Goal: Transaction & Acquisition: Purchase product/service

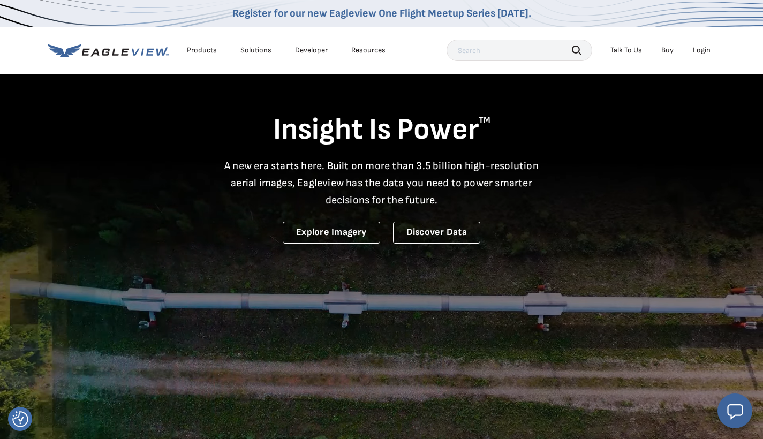
click at [484, 47] on div "Login" at bounding box center [702, 51] width 18 height 10
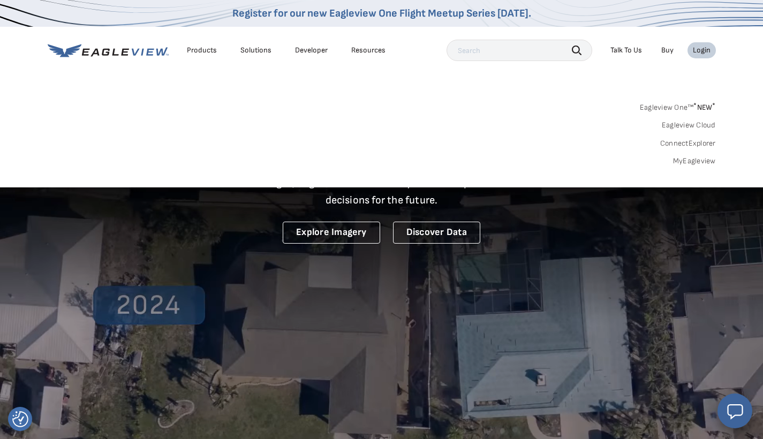
click at [484, 160] on link "MyEagleview" at bounding box center [694, 161] width 43 height 10
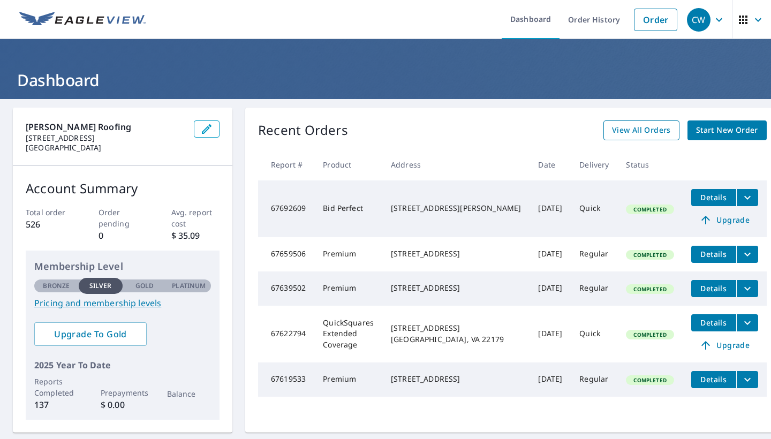
click at [617, 131] on span "View All Orders" at bounding box center [641, 130] width 59 height 13
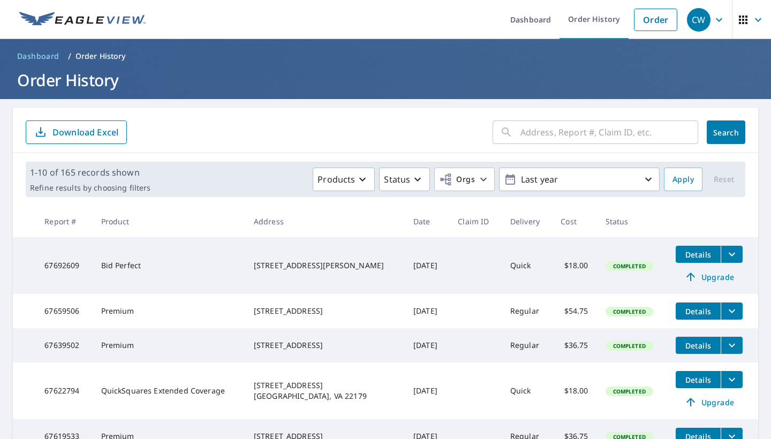
click at [580, 136] on input "text" at bounding box center [610, 132] width 178 height 30
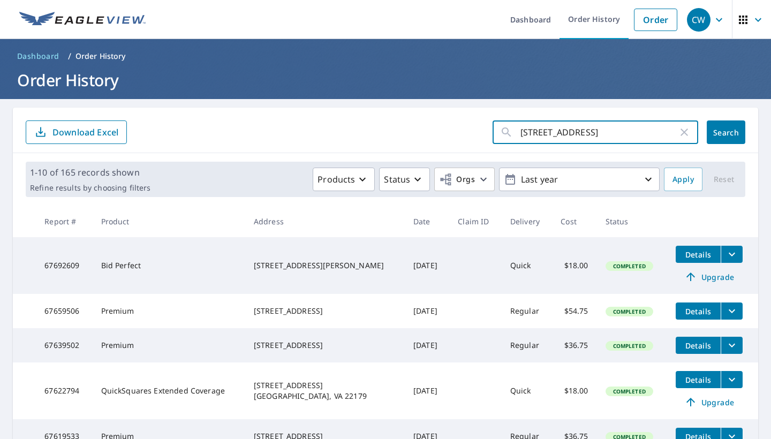
type input "11857 eggbornsville road"
click at [716, 131] on span "Search" at bounding box center [726, 132] width 21 height 10
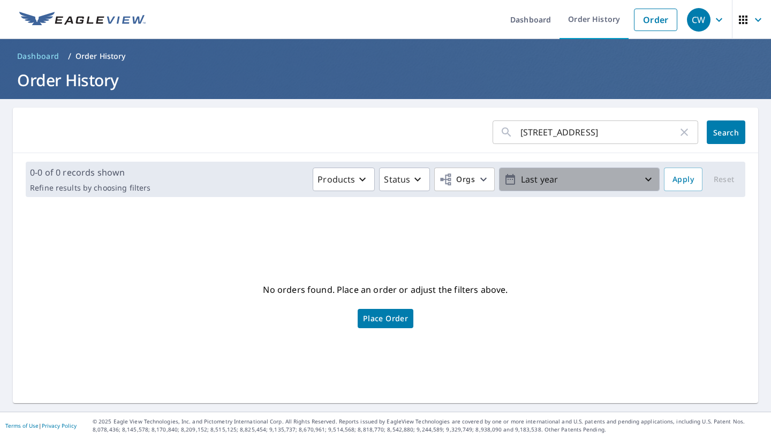
click at [637, 188] on span "Last year" at bounding box center [579, 179] width 151 height 19
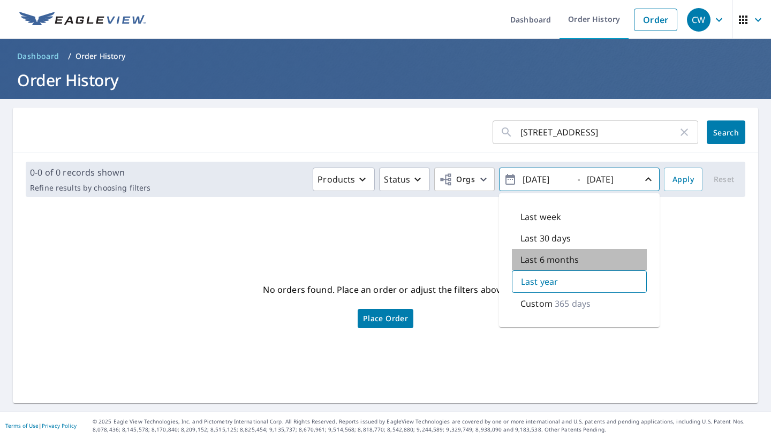
click at [553, 256] on p "Last 6 months" at bounding box center [550, 259] width 58 height 13
type input "2025/04/07"
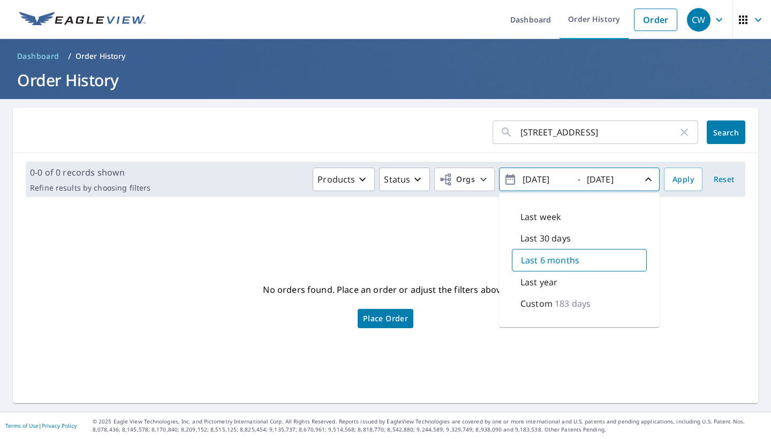
click at [563, 262] on p "Last 6 months" at bounding box center [550, 260] width 58 height 13
click at [673, 183] on span "Apply" at bounding box center [683, 179] width 21 height 13
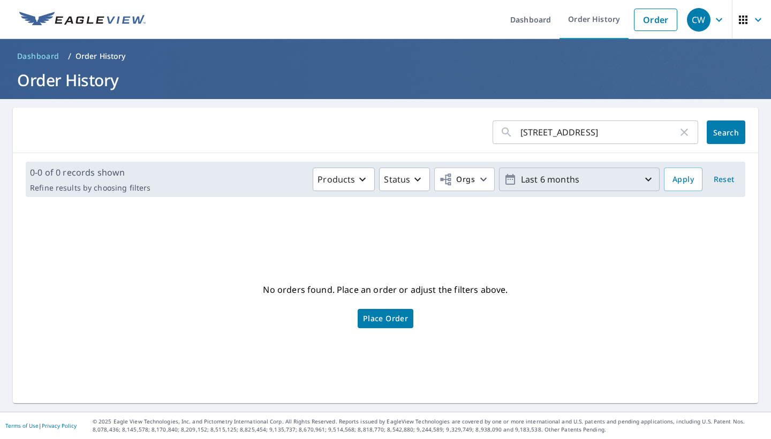
click at [626, 179] on p "Last 6 months" at bounding box center [579, 179] width 125 height 19
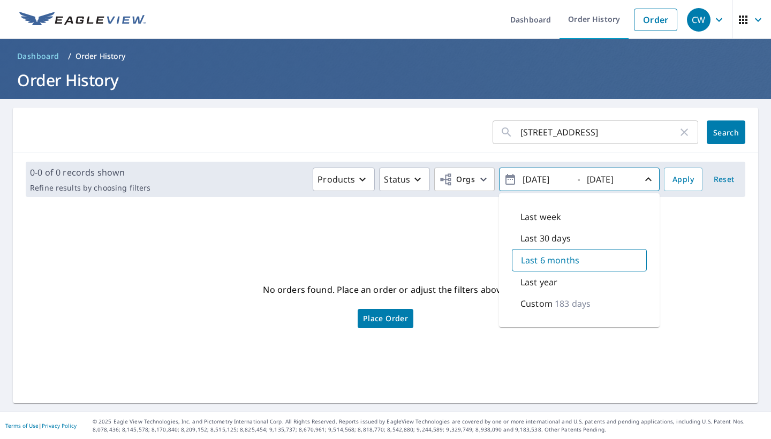
click at [532, 257] on p "Last 6 months" at bounding box center [550, 260] width 58 height 13
click at [471, 258] on div "No orders found. Place an order or adjust the filters above. Place Order" at bounding box center [385, 304] width 728 height 180
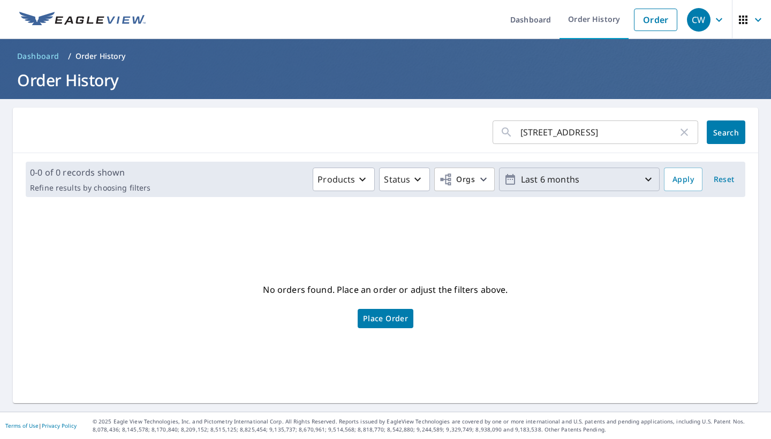
click at [399, 316] on span "Place Order" at bounding box center [385, 318] width 45 height 5
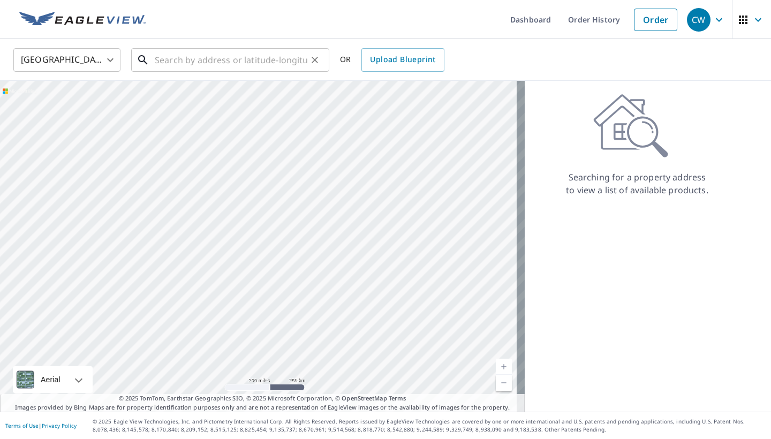
click at [266, 65] on input "text" at bounding box center [231, 60] width 153 height 30
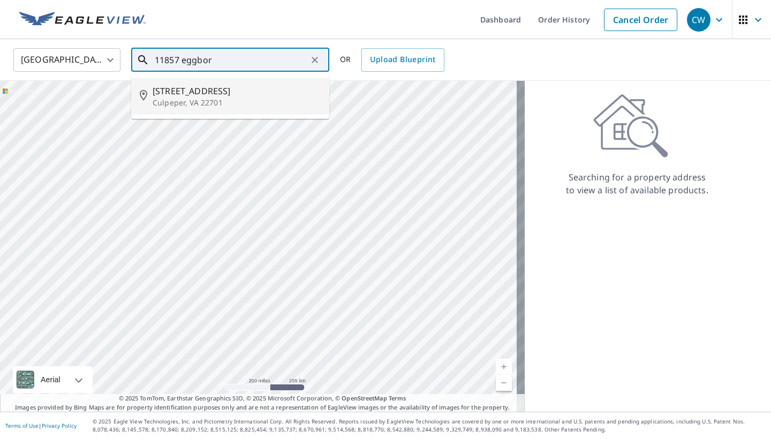
click at [228, 93] on span "[STREET_ADDRESS]" at bounding box center [237, 91] width 168 height 13
type input "[STREET_ADDRESS]"
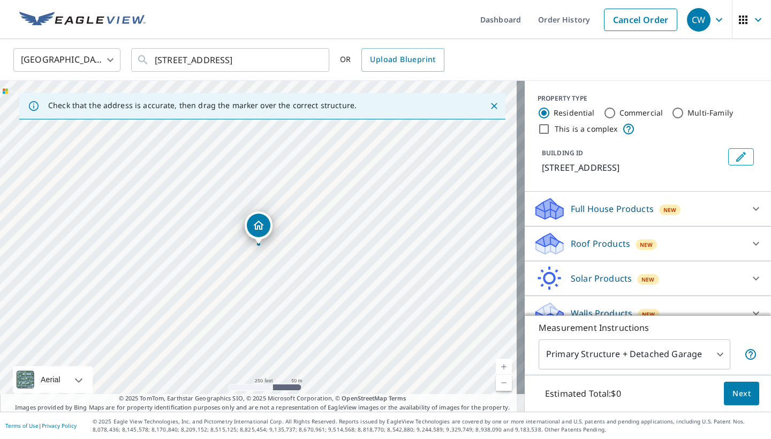
click at [496, 364] on link "Current Level 17, Zoom In" at bounding box center [504, 367] width 16 height 16
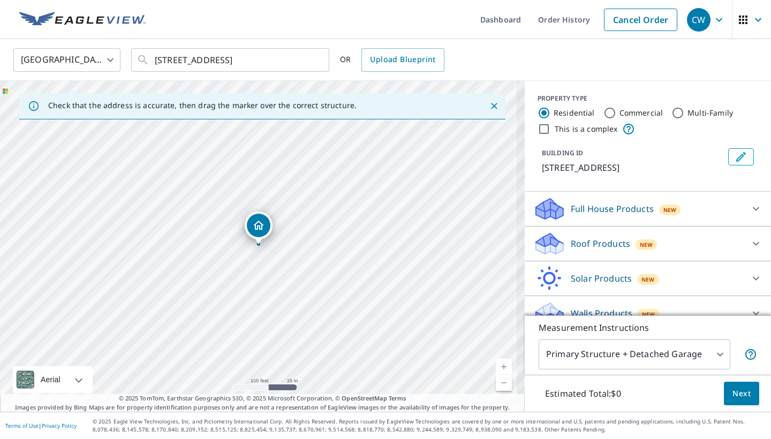
click at [496, 364] on link "Current Level 18, Zoom In" at bounding box center [504, 367] width 16 height 16
click at [496, 364] on link "Current Level 20, Zoom In Disabled" at bounding box center [504, 367] width 16 height 16
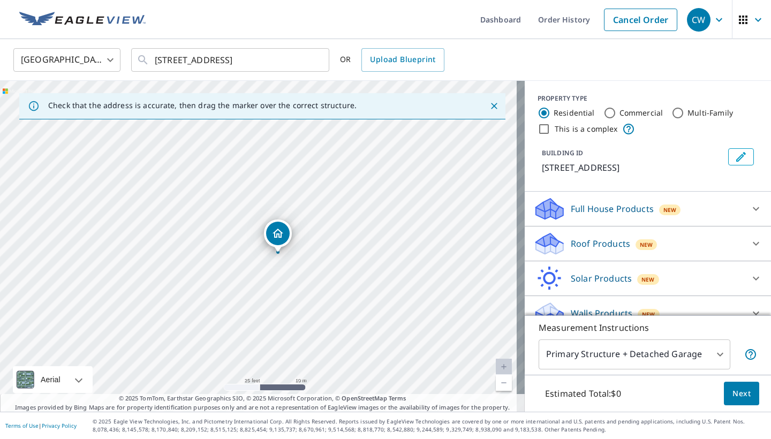
drag, startPoint x: 262, startPoint y: 227, endPoint x: 282, endPoint y: 235, distance: 20.9
click at [753, 246] on icon at bounding box center [756, 244] width 6 height 4
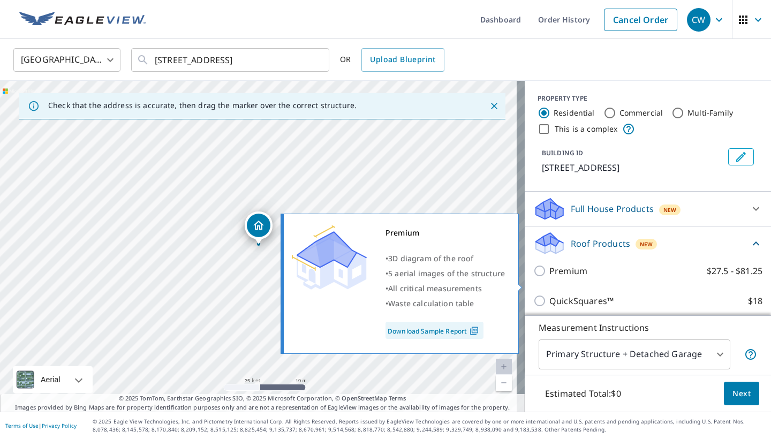
click at [534, 277] on input "Premium $27.5 - $81.25" at bounding box center [541, 271] width 16 height 13
checkbox input "true"
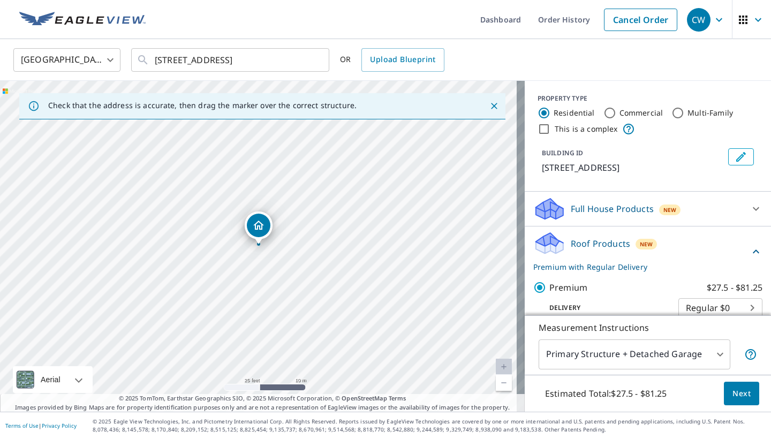
click at [711, 355] on body "CW CW Dashboard Order History Cancel Order CW United States US ​ 11857 Eggborns…" at bounding box center [385, 219] width 771 height 439
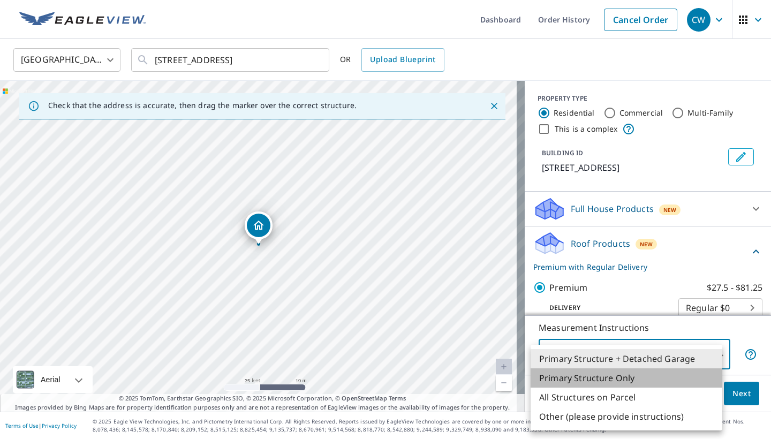
click at [657, 382] on li "Primary Structure Only" at bounding box center [627, 377] width 192 height 19
type input "2"
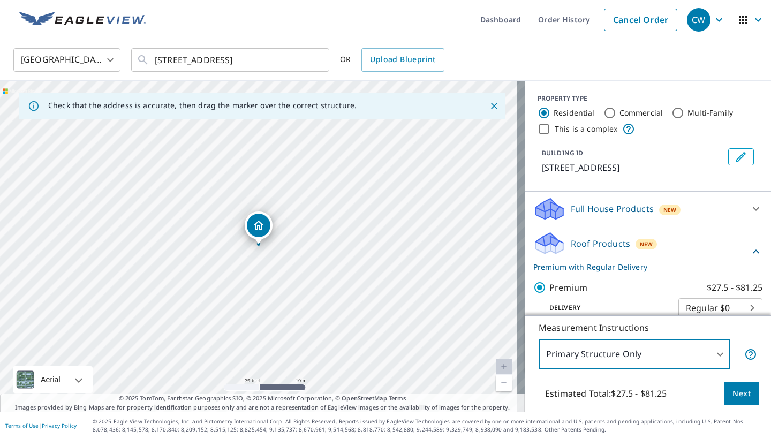
click at [734, 393] on span "Next" at bounding box center [742, 393] width 18 height 13
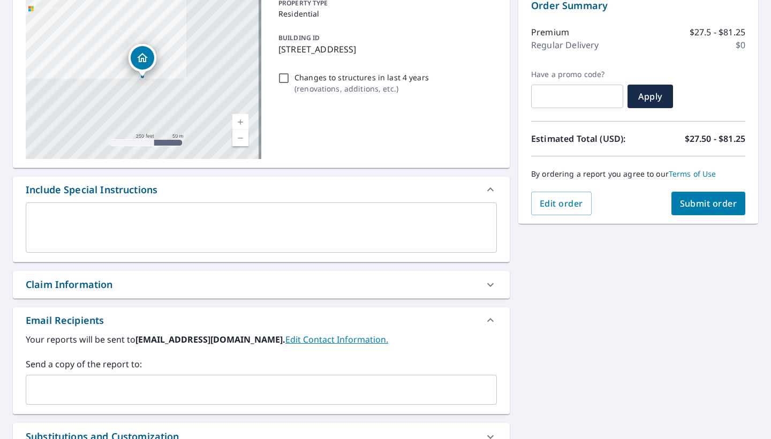
scroll to position [129, 0]
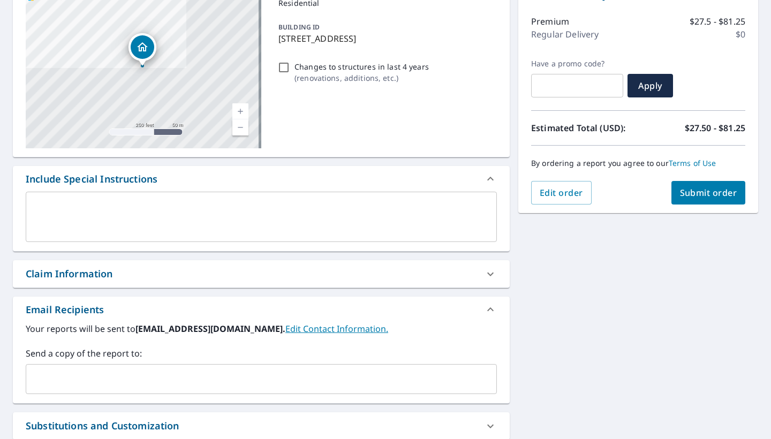
click at [313, 368] on div "​" at bounding box center [261, 379] width 471 height 30
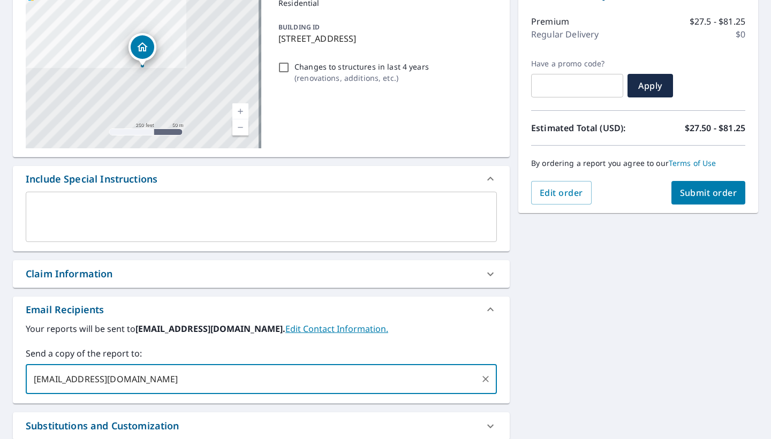
type input "caleb@millsroofingco.com"
click at [701, 198] on span "Submit order" at bounding box center [708, 193] width 57 height 12
